Goal: Information Seeking & Learning: Learn about a topic

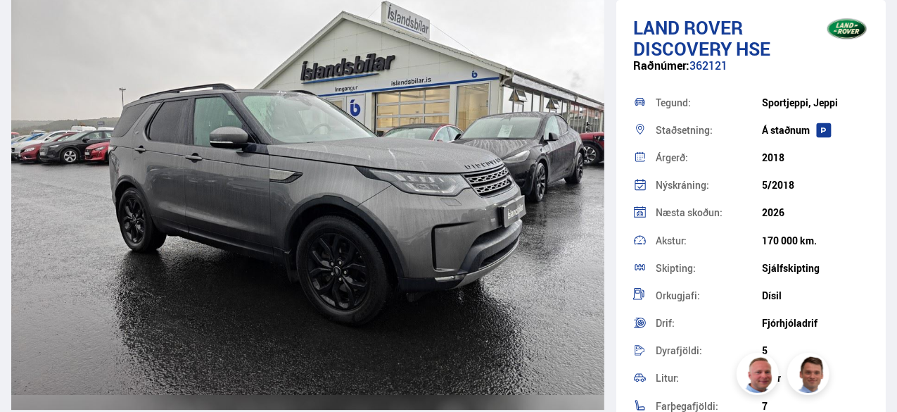
scroll to position [1986, 0]
click at [377, 228] on img at bounding box center [307, 172] width 593 height 474
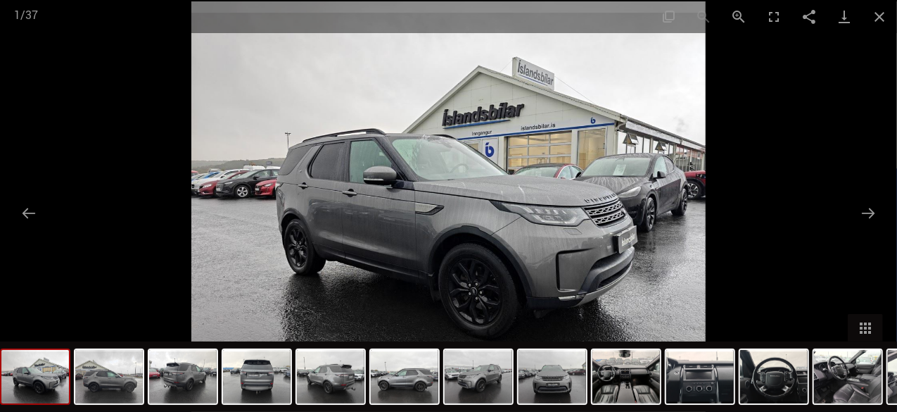
scroll to position [479, 0]
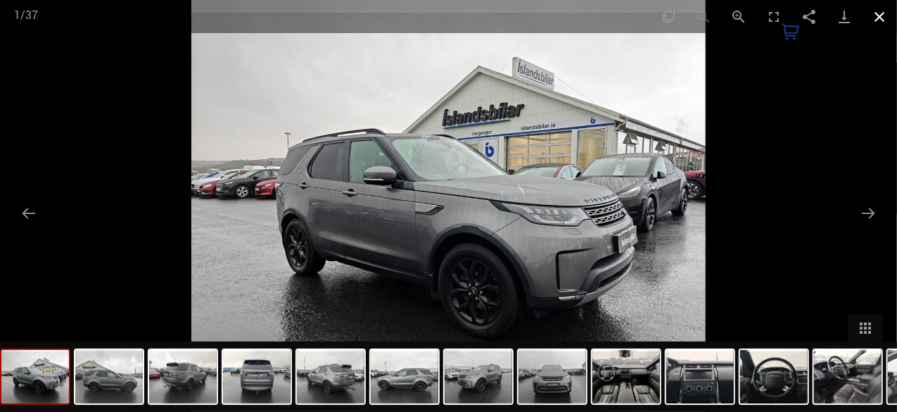
click at [874, 20] on button "Close gallery" at bounding box center [879, 16] width 35 height 33
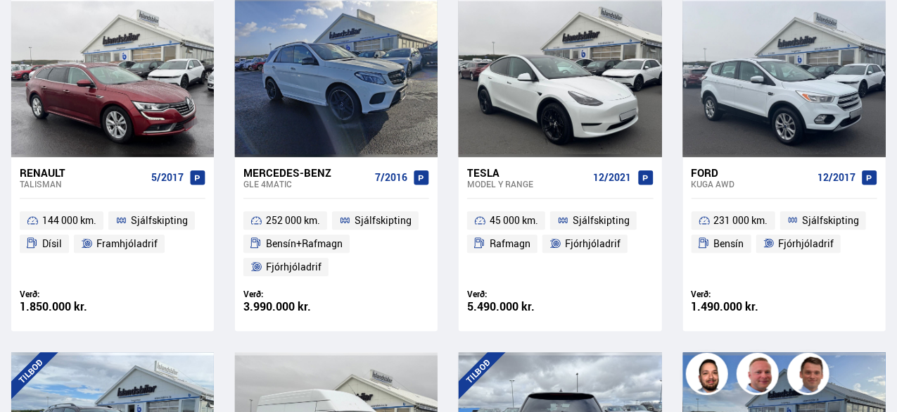
scroll to position [1665, 0]
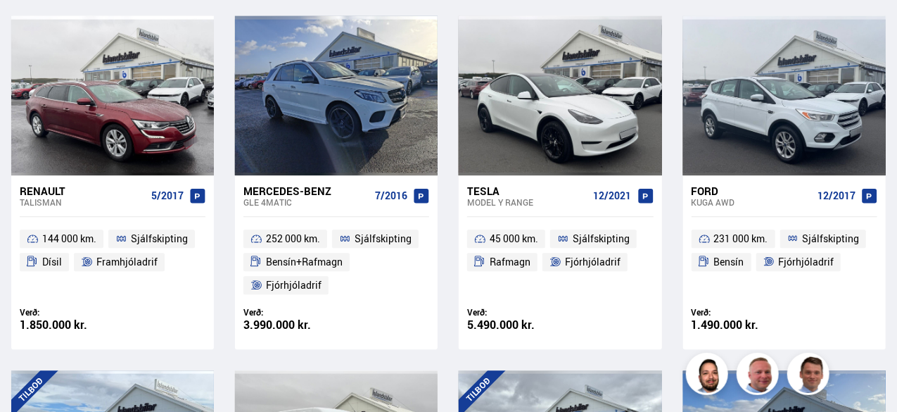
scroll to position [479, 0]
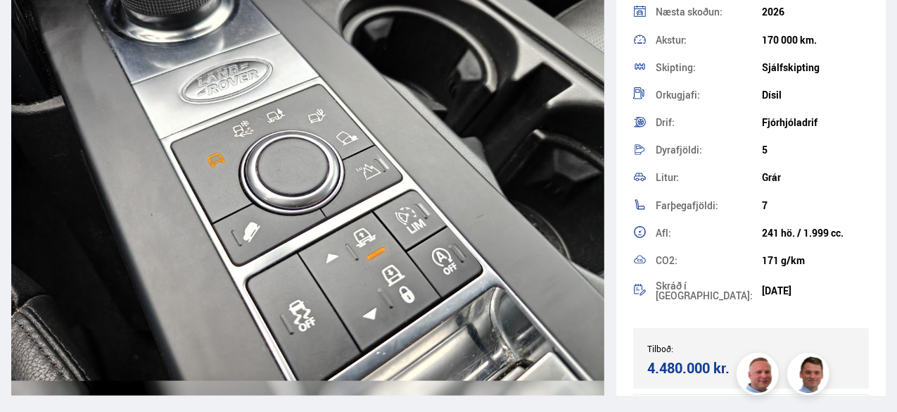
scroll to position [19617, 0]
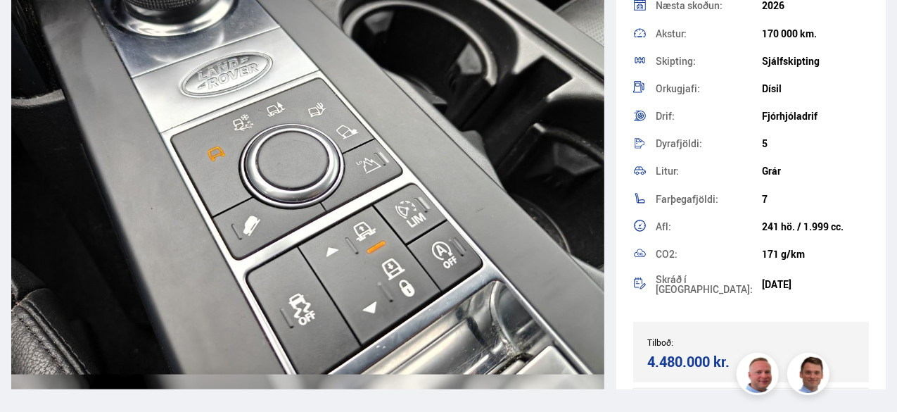
click at [372, 278] on img at bounding box center [307, 152] width 593 height 474
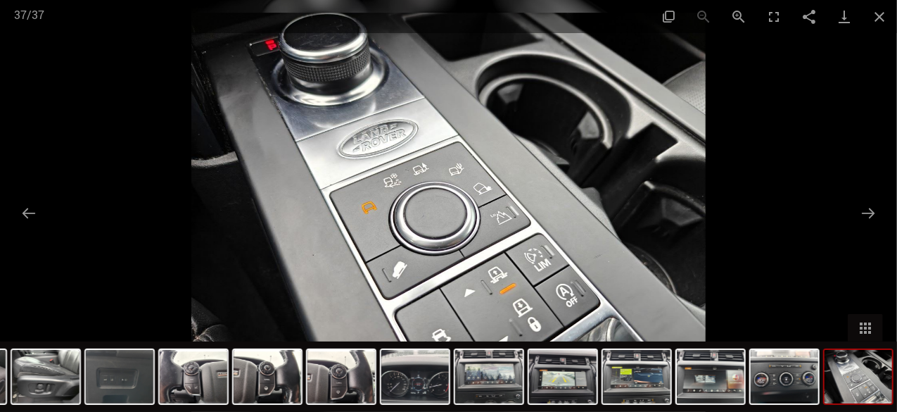
scroll to position [19666, 0]
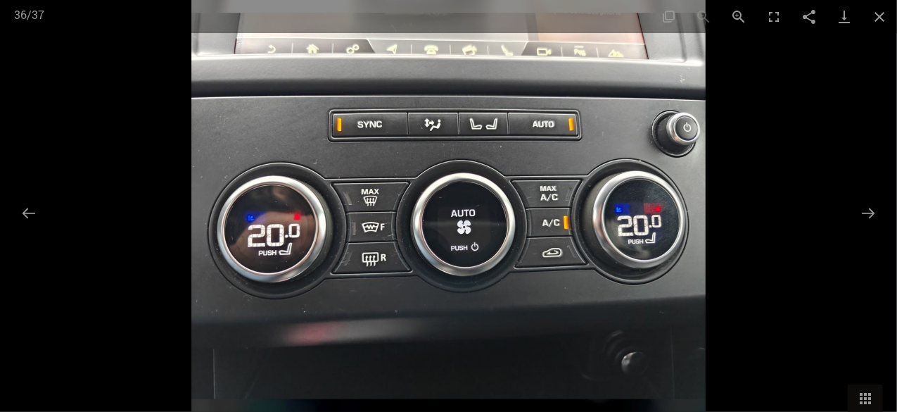
drag, startPoint x: 874, startPoint y: 15, endPoint x: 804, endPoint y: 45, distance: 76.0
click at [874, 15] on button "Close gallery" at bounding box center [879, 16] width 35 height 33
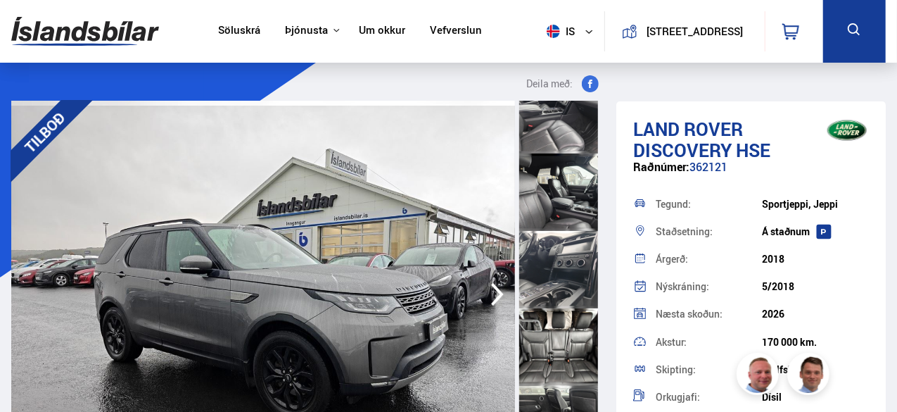
scroll to position [1111, 0]
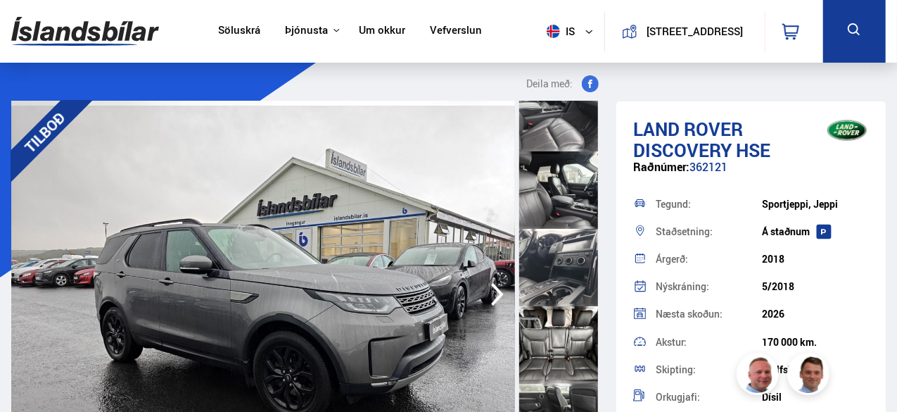
click at [567, 351] on div at bounding box center [558, 344] width 79 height 77
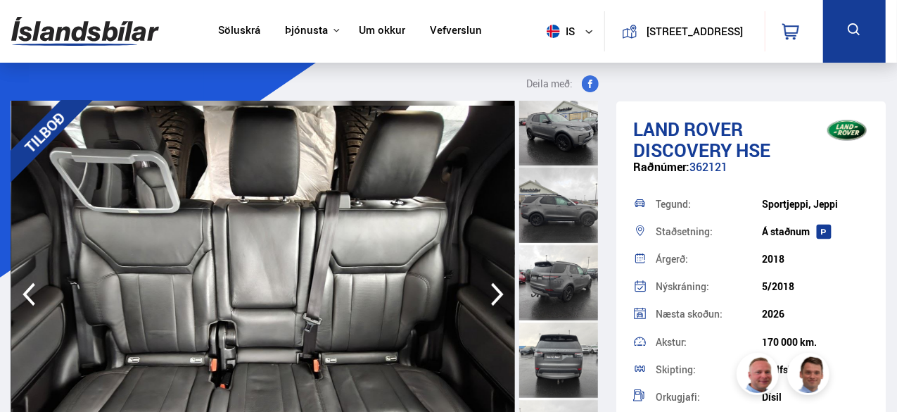
scroll to position [0, 0]
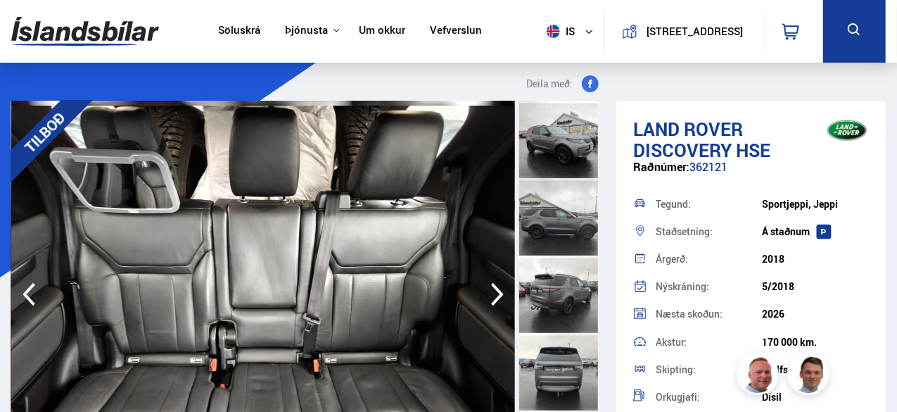
click at [562, 153] on div at bounding box center [558, 139] width 79 height 77
